Goal: Register for event/course

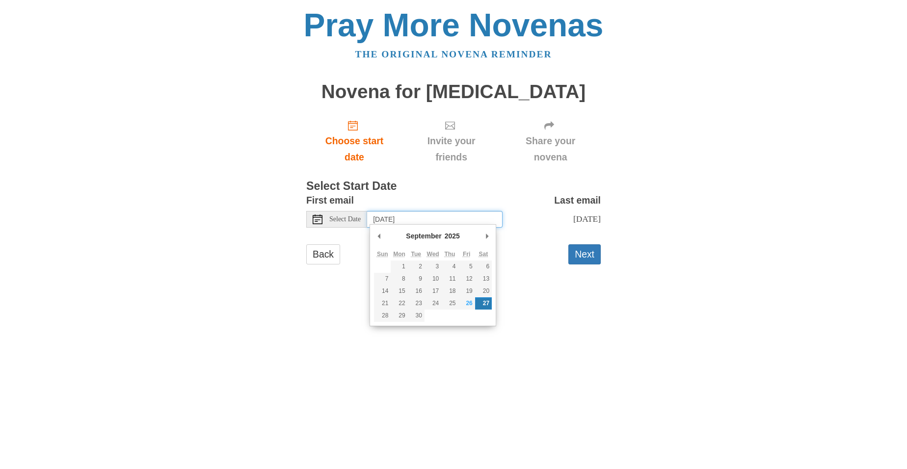
click at [441, 221] on input "[DATE]" at bounding box center [434, 219] width 135 height 17
type input "[DATE]"
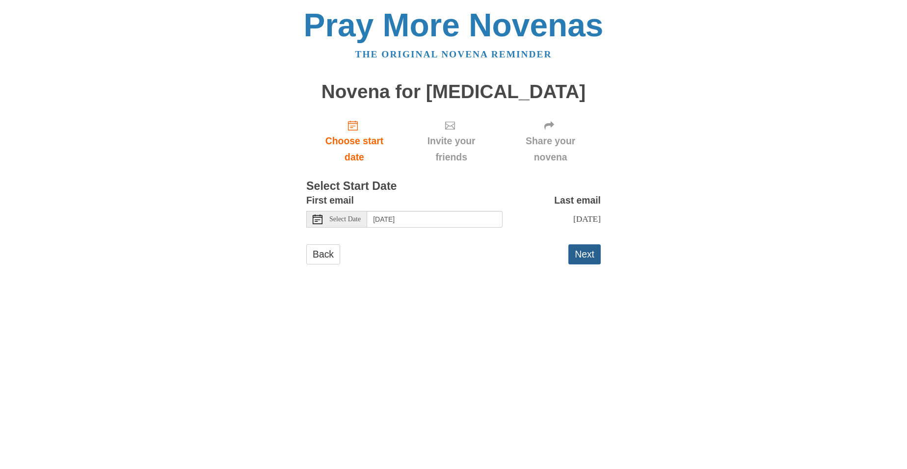
click at [583, 255] on button "Next" at bounding box center [584, 254] width 32 height 20
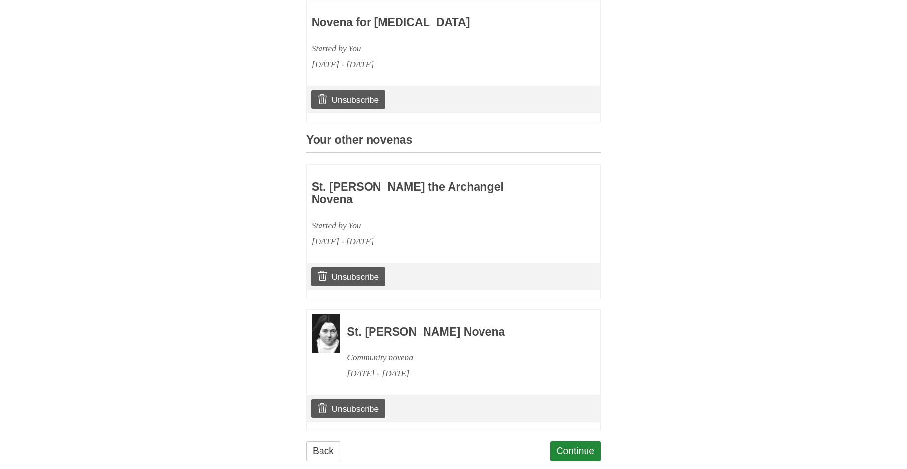
scroll to position [304, 0]
click at [572, 442] on link "Continue" at bounding box center [575, 452] width 51 height 20
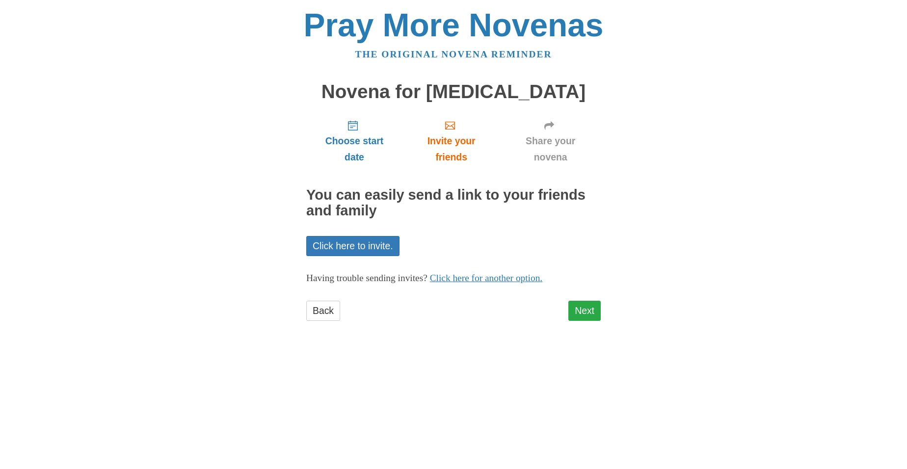
click at [581, 310] on link "Next" at bounding box center [584, 311] width 32 height 20
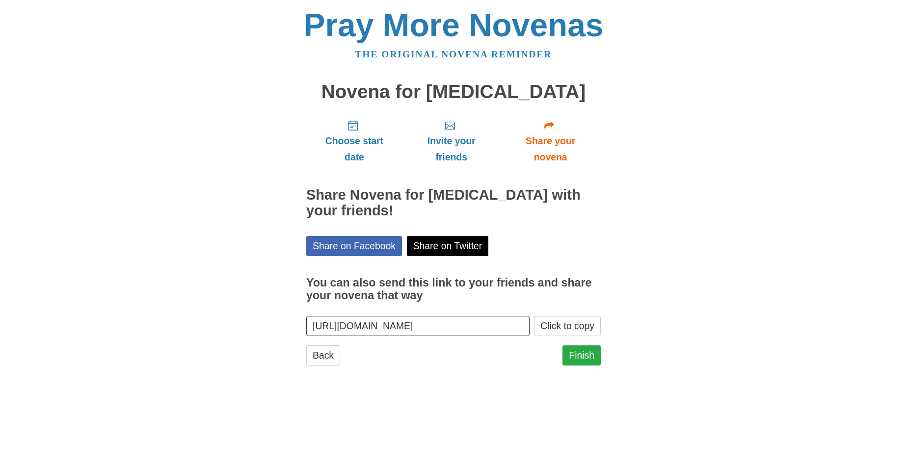
click at [583, 345] on link "Finish" at bounding box center [581, 355] width 38 height 20
